Goal: Information Seeking & Learning: Learn about a topic

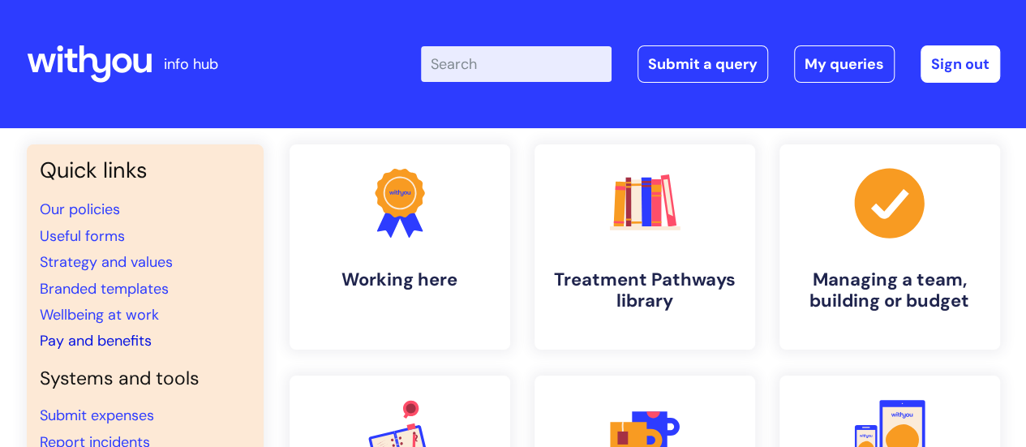
click at [136, 338] on link "Pay and benefits" at bounding box center [96, 340] width 112 height 19
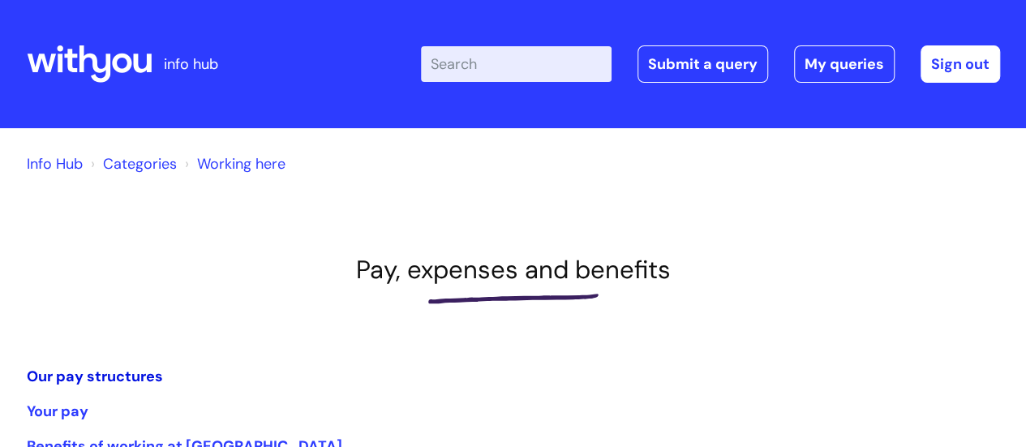
click at [141, 372] on link "Our pay structures" at bounding box center [95, 376] width 136 height 19
